Goal: Task Accomplishment & Management: Use online tool/utility

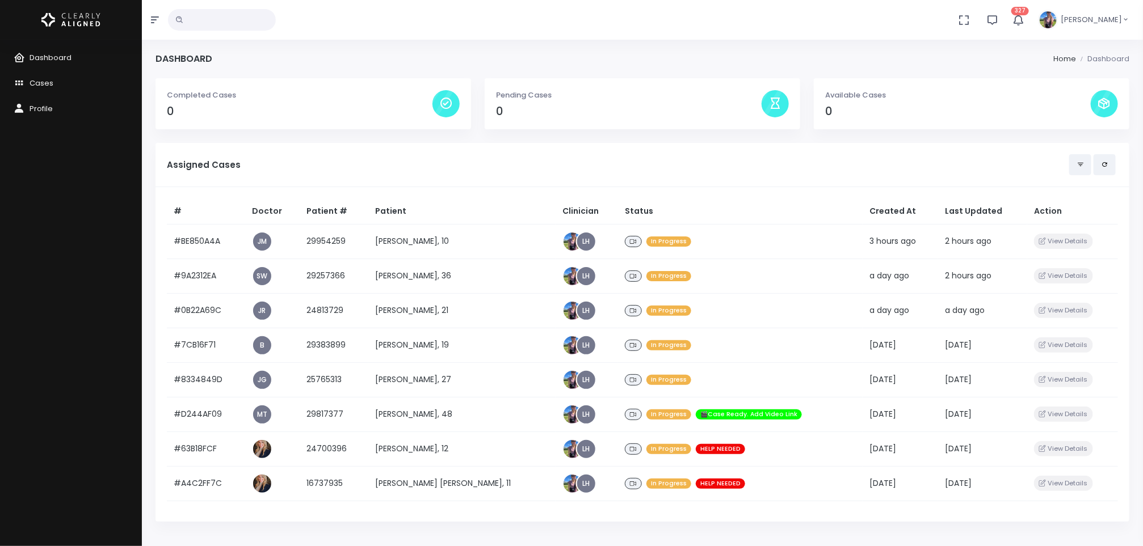
click at [351, 167] on h5 "Assigned Cases" at bounding box center [618, 165] width 902 height 10
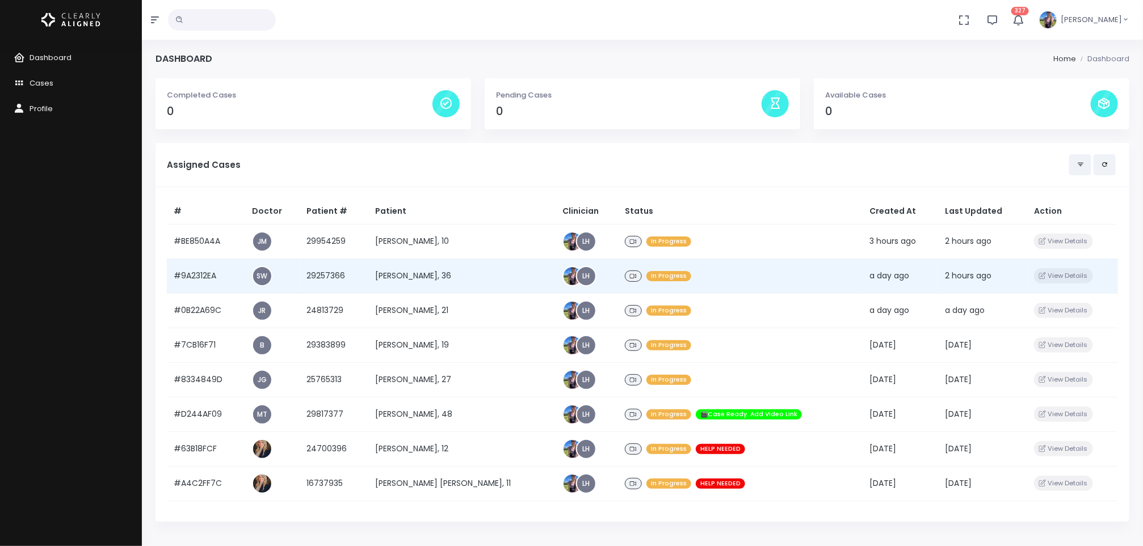
click at [407, 268] on td "[PERSON_NAME], 36" at bounding box center [461, 276] width 187 height 35
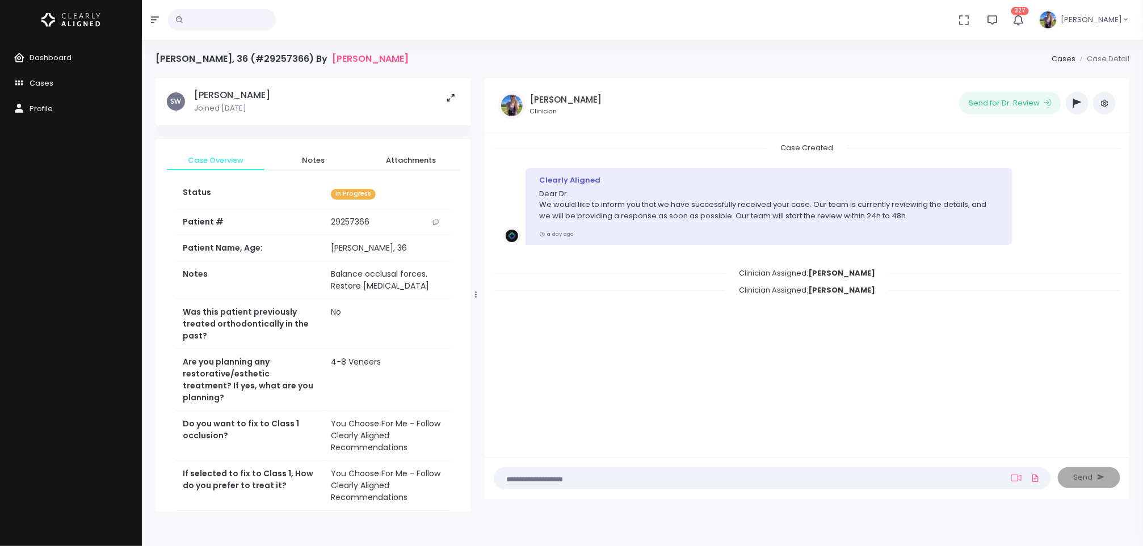
click at [436, 221] on icon "scrollable content" at bounding box center [436, 222] width 6 height 6
click at [63, 53] on span "Dashboard" at bounding box center [51, 57] width 42 height 11
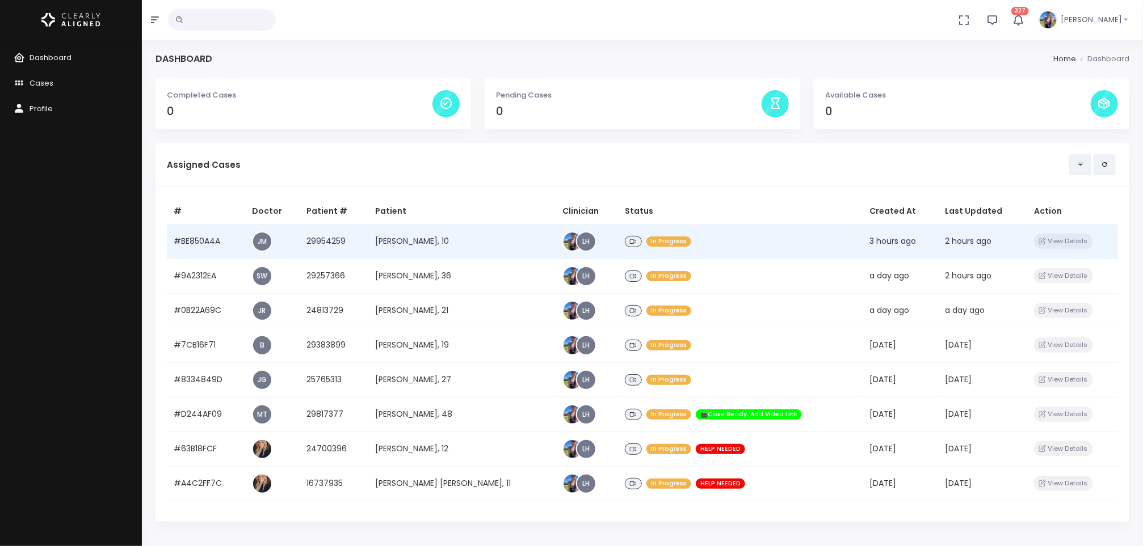
click at [415, 237] on td "[PERSON_NAME], 10" at bounding box center [461, 241] width 187 height 35
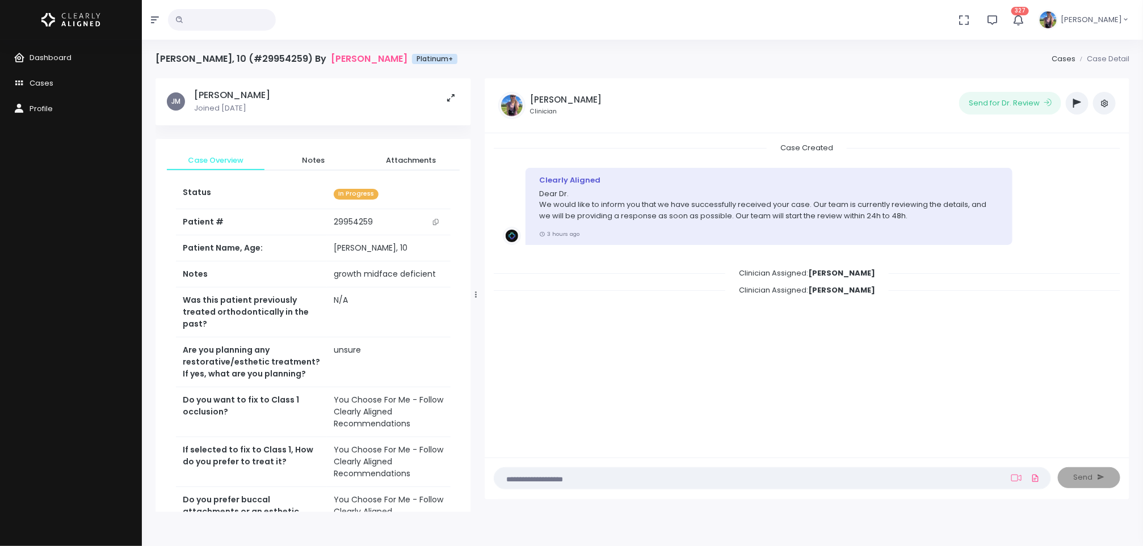
click at [435, 225] on button "scrollable content" at bounding box center [436, 222] width 16 height 12
click at [56, 55] on span "Dashboard" at bounding box center [51, 57] width 42 height 11
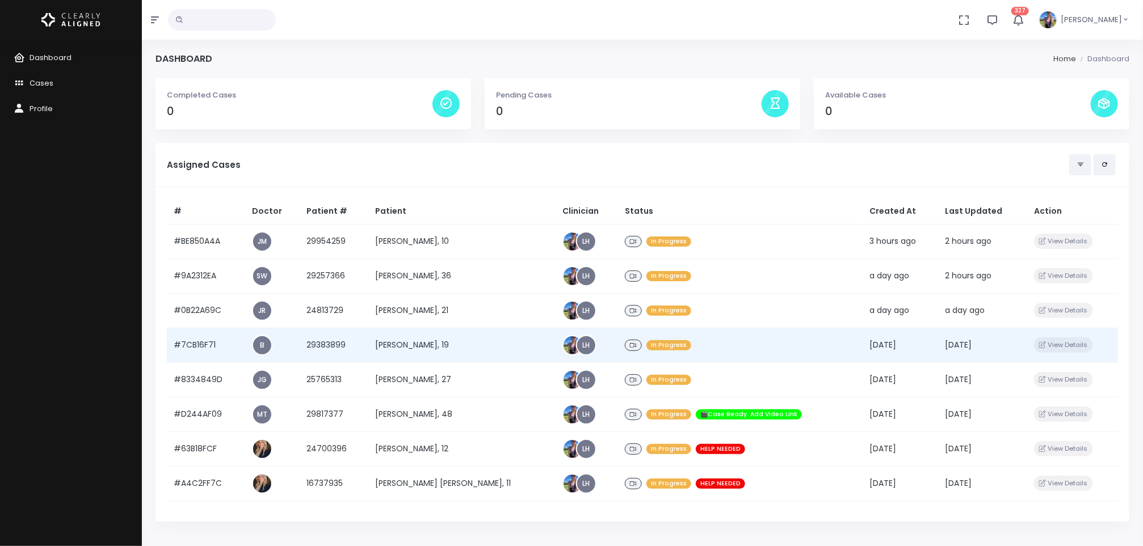
click at [419, 344] on td "[PERSON_NAME], 19" at bounding box center [461, 345] width 187 height 35
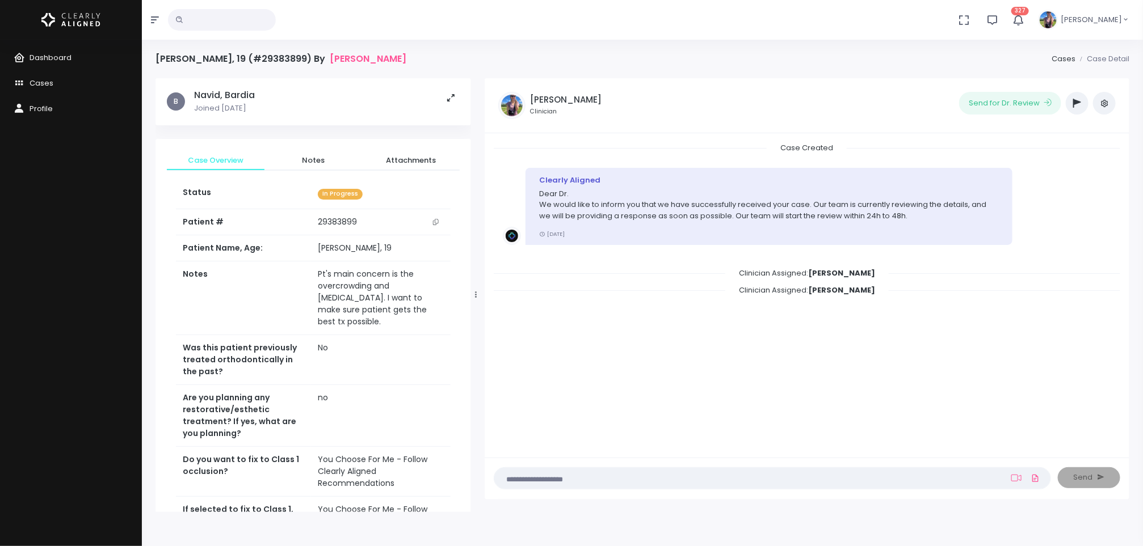
scroll to position [386, 0]
